Goal: Navigation & Orientation: Find specific page/section

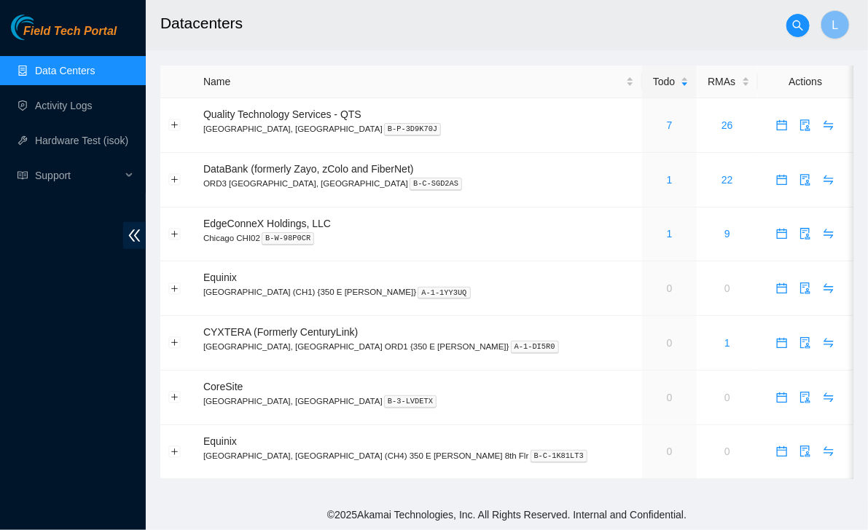
click at [39, 32] on span "Field Tech Portal" at bounding box center [69, 32] width 93 height 14
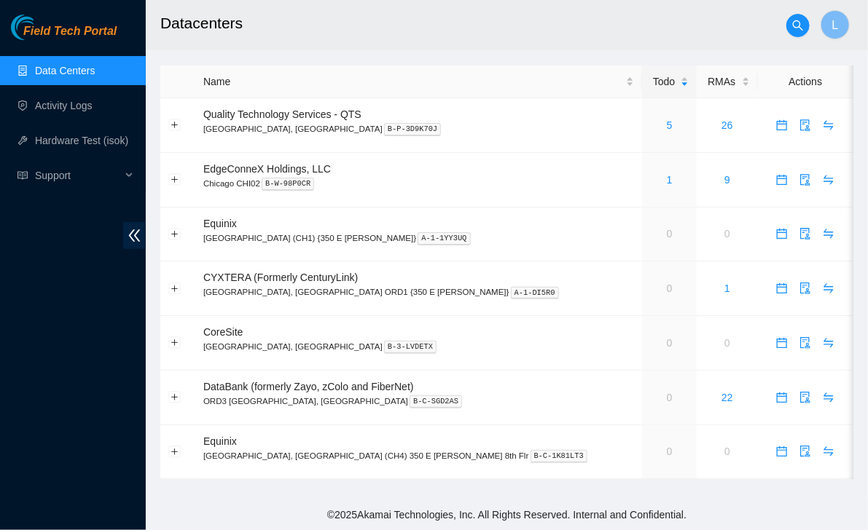
click at [64, 71] on link "Data Centers" at bounding box center [65, 71] width 60 height 12
click at [72, 28] on span "Field Tech Portal" at bounding box center [69, 32] width 93 height 14
click at [85, 36] on span "Field Tech Portal" at bounding box center [69, 32] width 93 height 14
